Goal: Information Seeking & Learning: Find specific fact

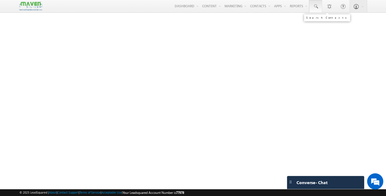
click at [317, 8] on span at bounding box center [315, 6] width 5 height 5
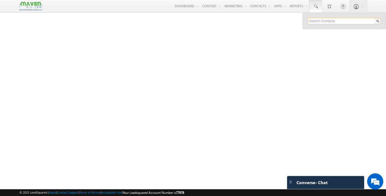
click at [320, 21] on input "text" at bounding box center [344, 21] width 73 height 6
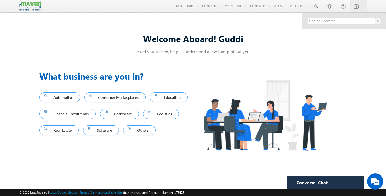
paste input "[EMAIL_ADDRESS][DOMAIN_NAME]"
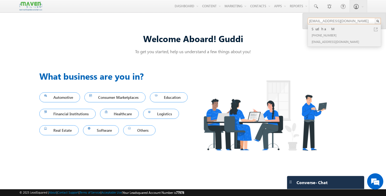
type input "[EMAIL_ADDRESS][DOMAIN_NAME]"
click at [325, 35] on div "[PHONE_NUMBER]" at bounding box center [347, 35] width 72 height 6
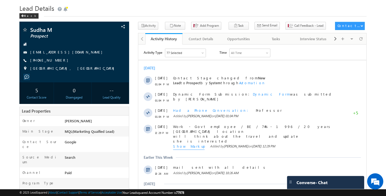
scroll to position [14, 0]
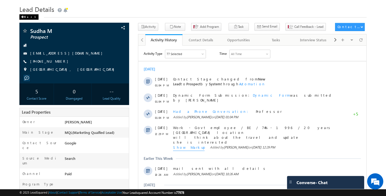
click at [23, 17] on span at bounding box center [22, 17] width 3 height 3
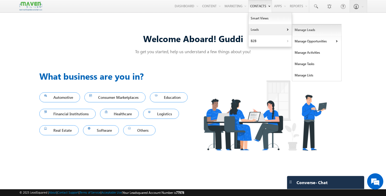
click at [302, 33] on link "Manage Leads" at bounding box center [316, 29] width 49 height 11
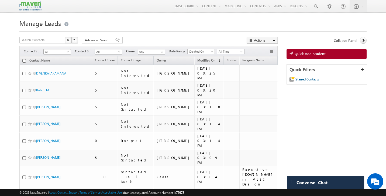
click at [66, 53] on span "All" at bounding box center [57, 51] width 26 height 5
click at [317, 5] on span at bounding box center [315, 6] width 5 height 5
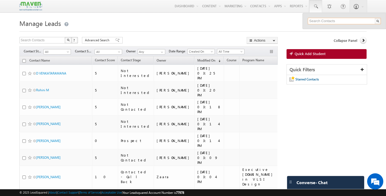
paste input "aniljonnalagaddakumar@gmail.com"
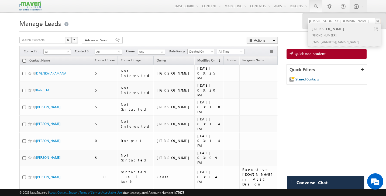
type input "aniljonnalagaddakumar@gmail.com"
click at [326, 32] on div "+91-8374240286" at bounding box center [347, 35] width 72 height 6
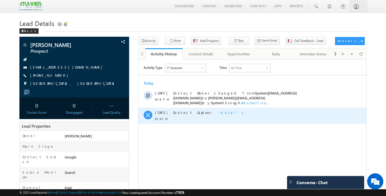
click at [221, 110] on span "details" at bounding box center [233, 112] width 25 height 5
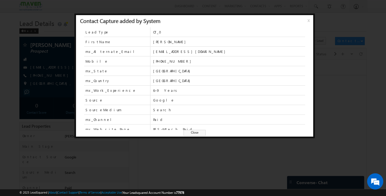
scroll to position [14, 0]
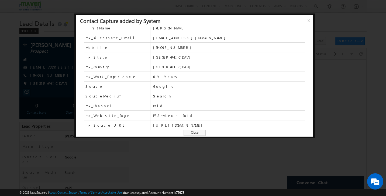
click at [199, 133] on span "Close" at bounding box center [195, 133] width 22 height 6
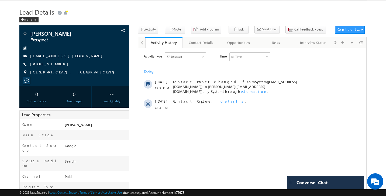
scroll to position [0, 0]
